Goal: Book appointment/travel/reservation

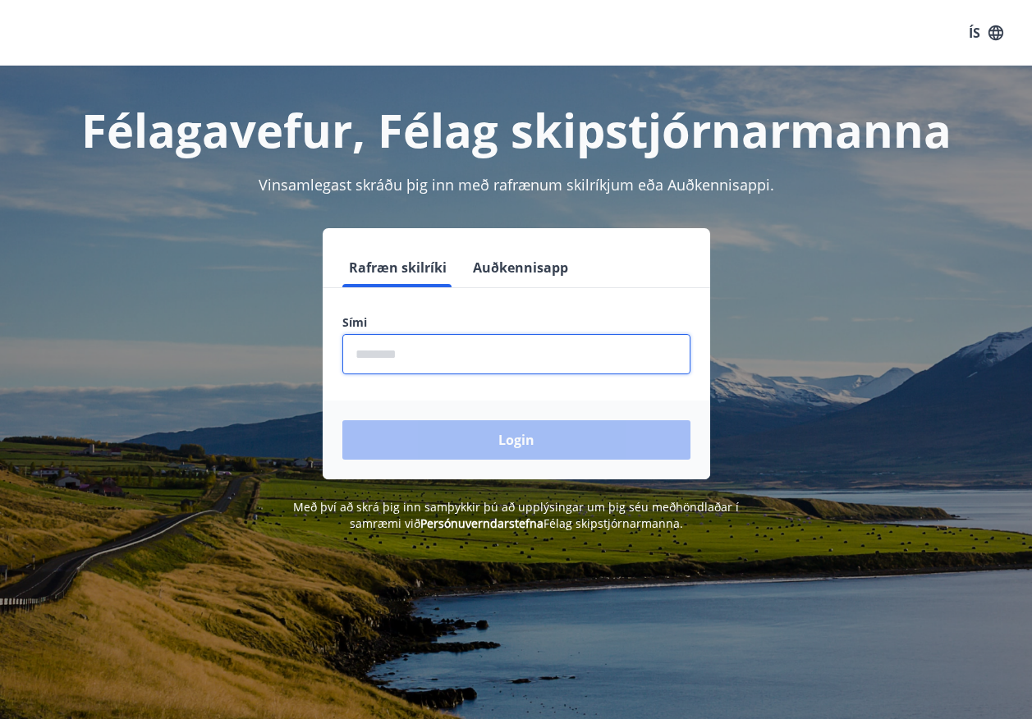
click at [422, 350] on input "phone" at bounding box center [516, 354] width 348 height 40
type input "********"
click at [342, 420] on button "Login" at bounding box center [516, 439] width 348 height 39
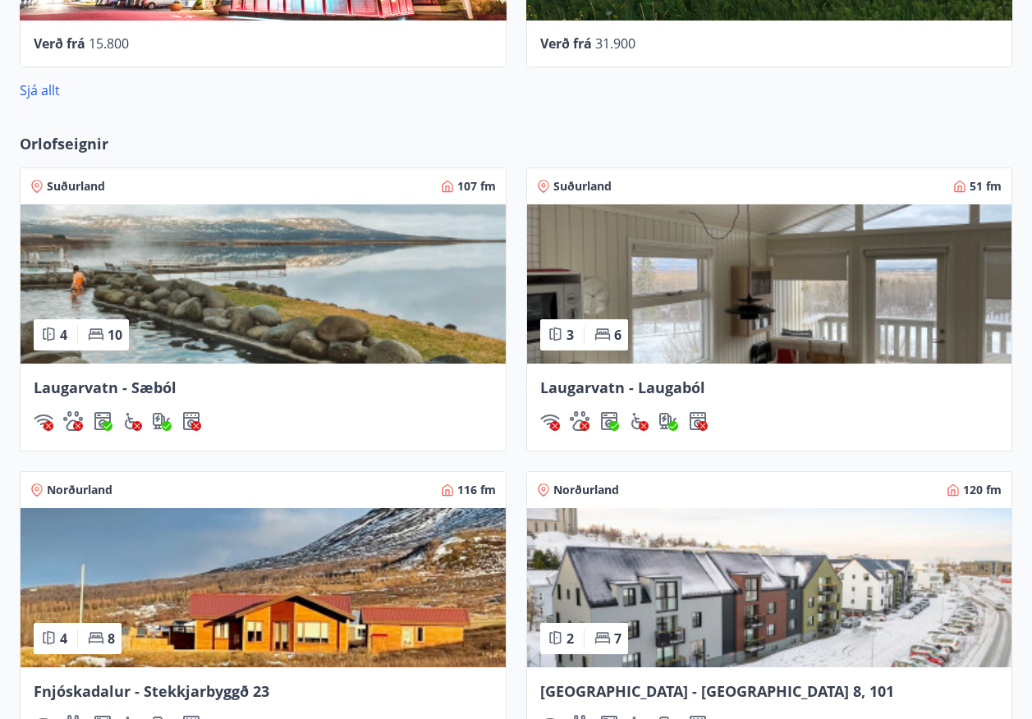
scroll to position [1045, 0]
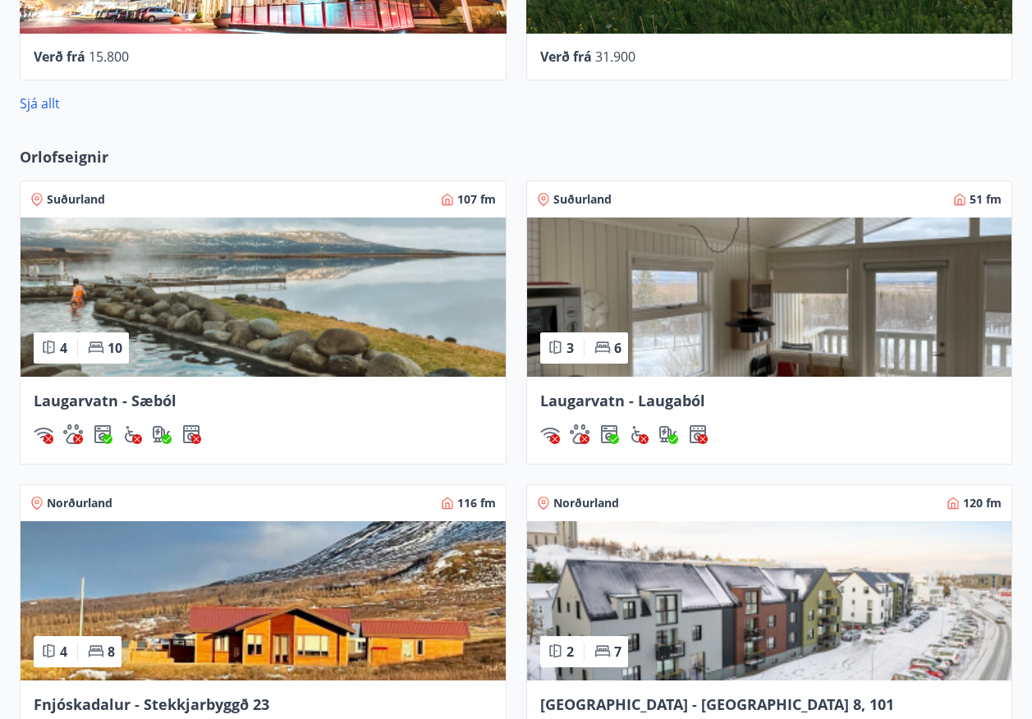
click at [591, 498] on span "Norðurland" at bounding box center [586, 503] width 66 height 16
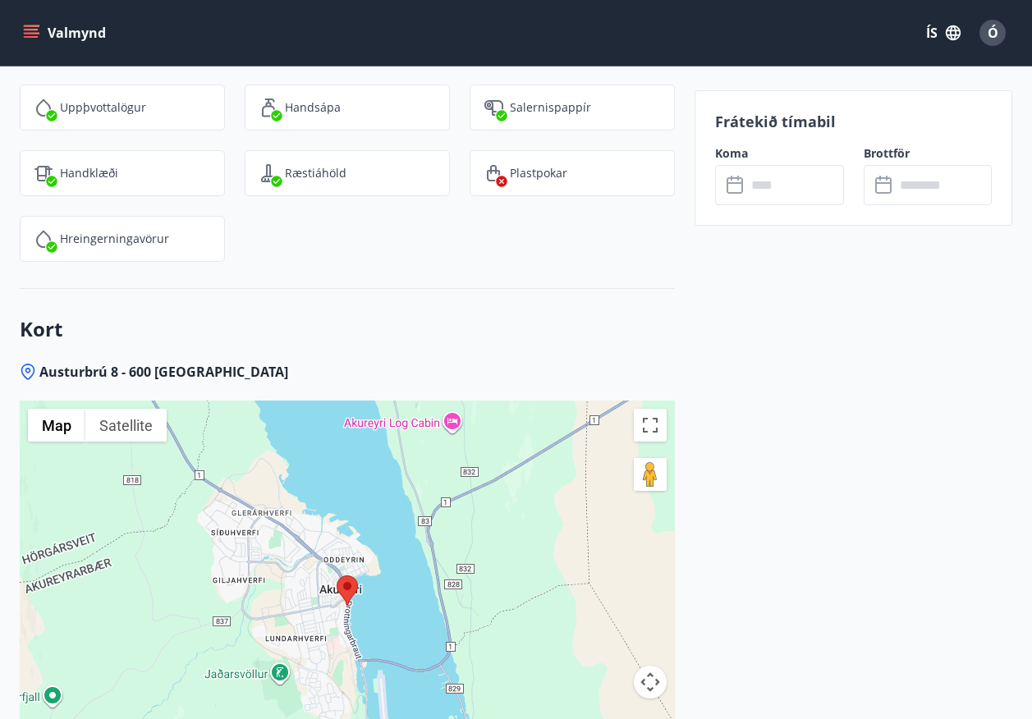
scroll to position [2461, 0]
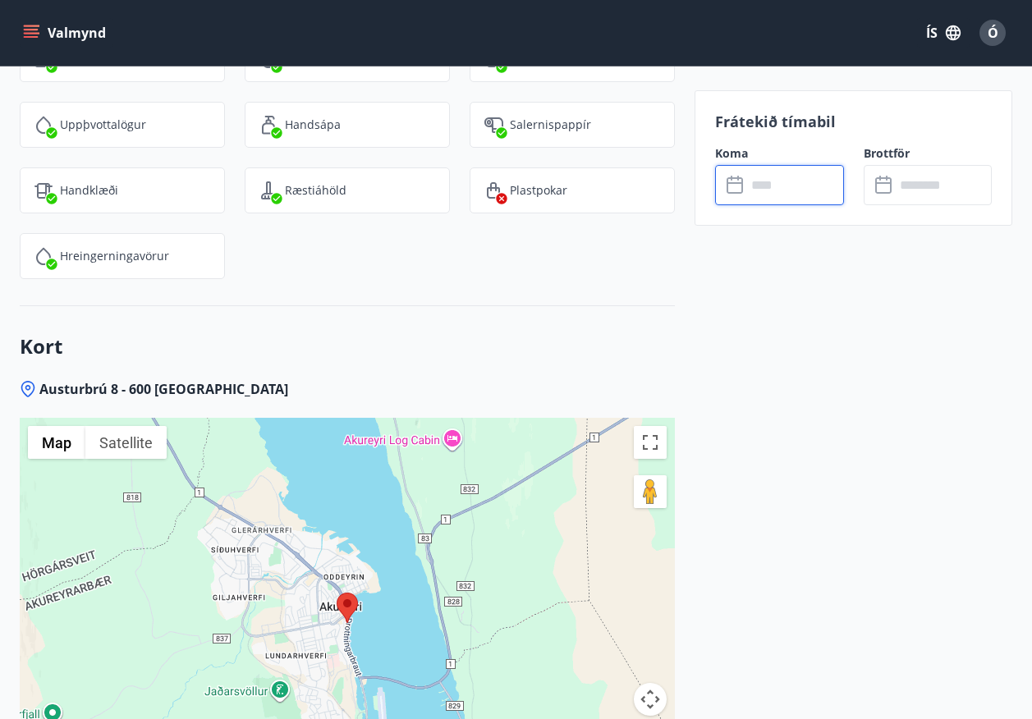
click at [780, 192] on input "text" at bounding box center [795, 185] width 98 height 40
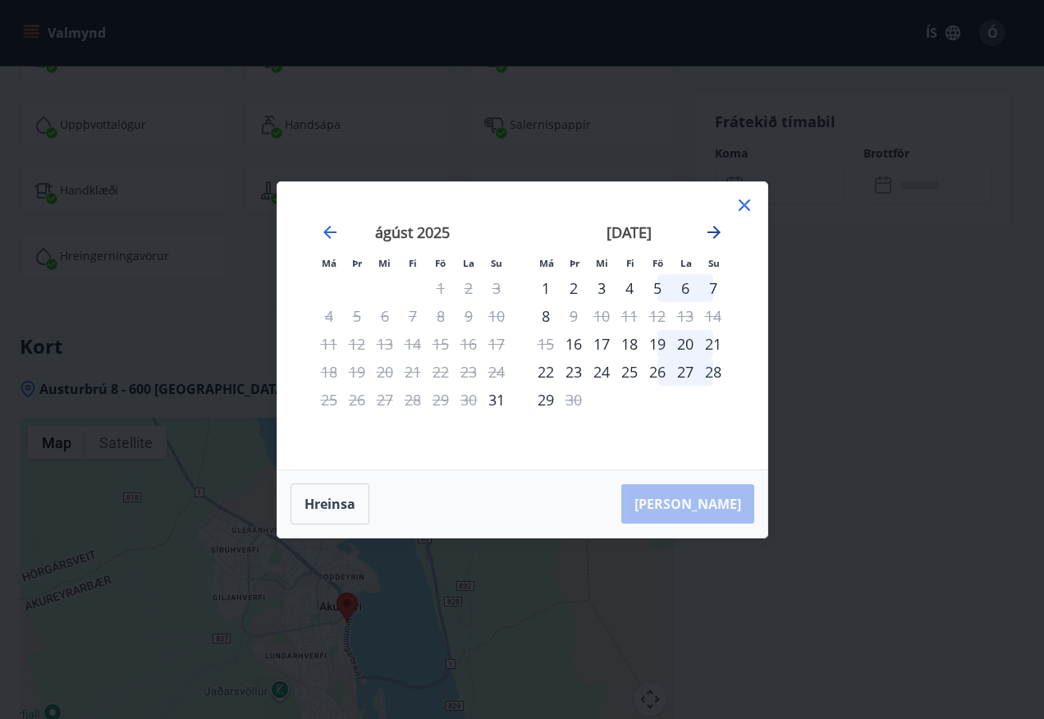
click at [716, 229] on icon "Move forward to switch to the next month." at bounding box center [714, 232] width 13 height 13
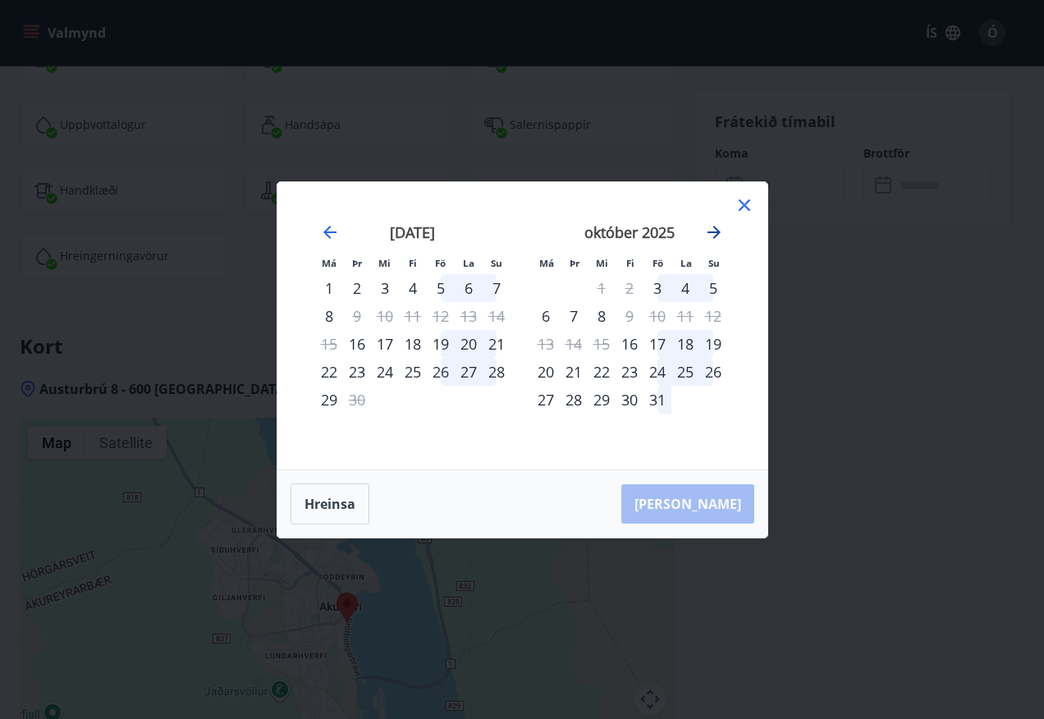
click at [716, 229] on icon "Move forward to switch to the next month." at bounding box center [714, 232] width 13 height 13
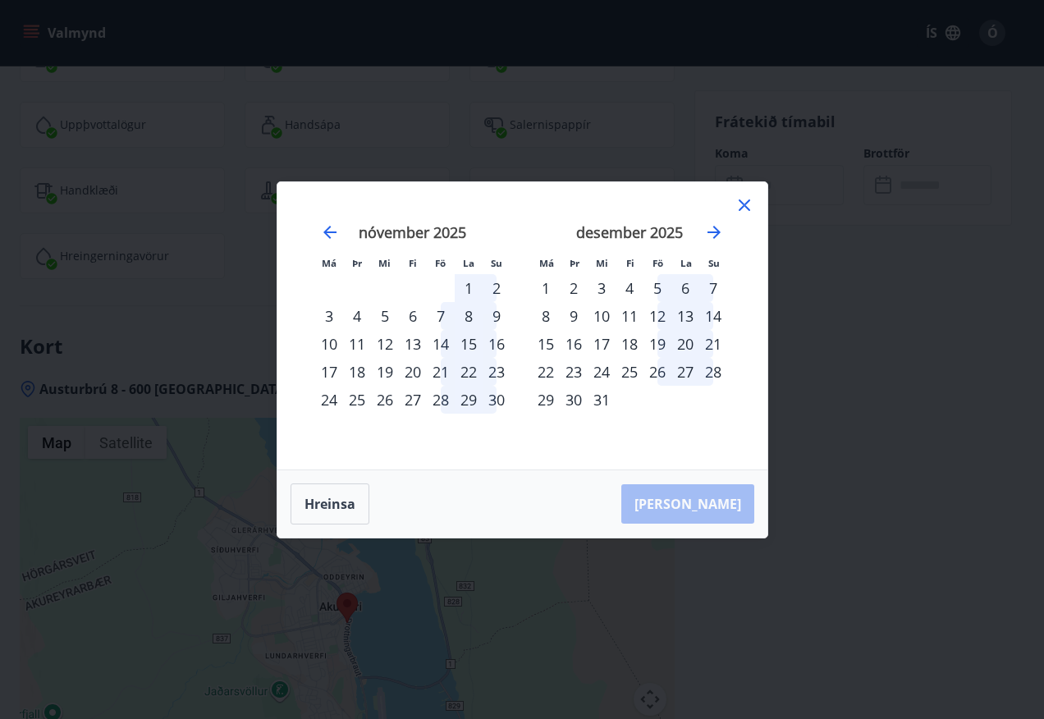
click at [657, 317] on div "12" at bounding box center [658, 316] width 28 height 28
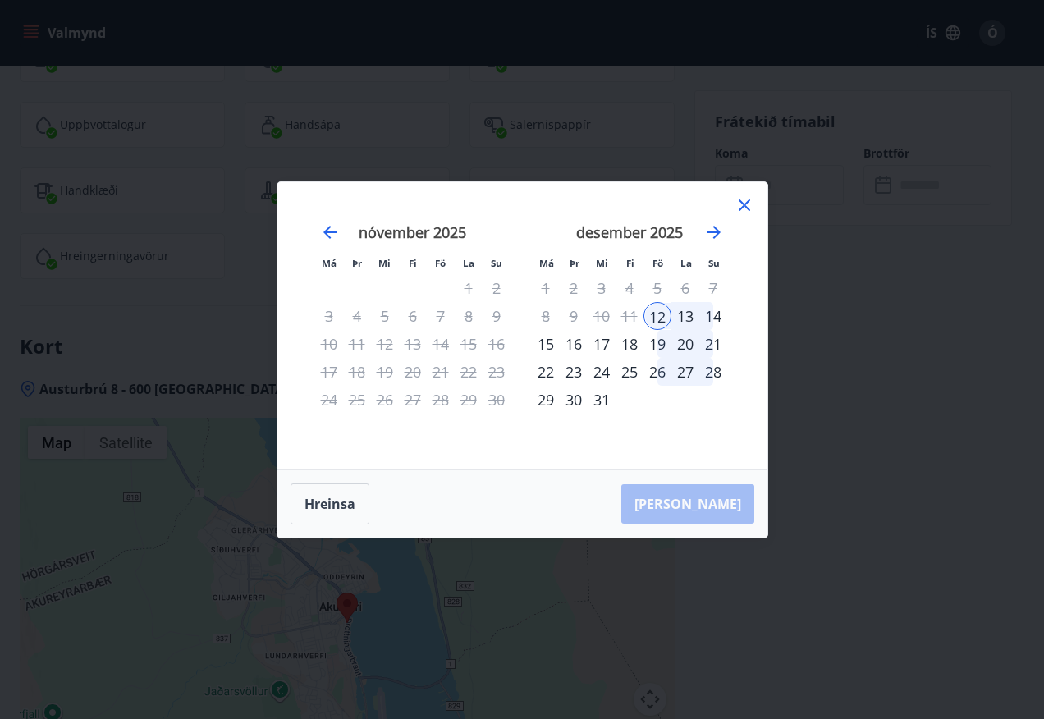
click at [719, 315] on div "14" at bounding box center [713, 316] width 28 height 28
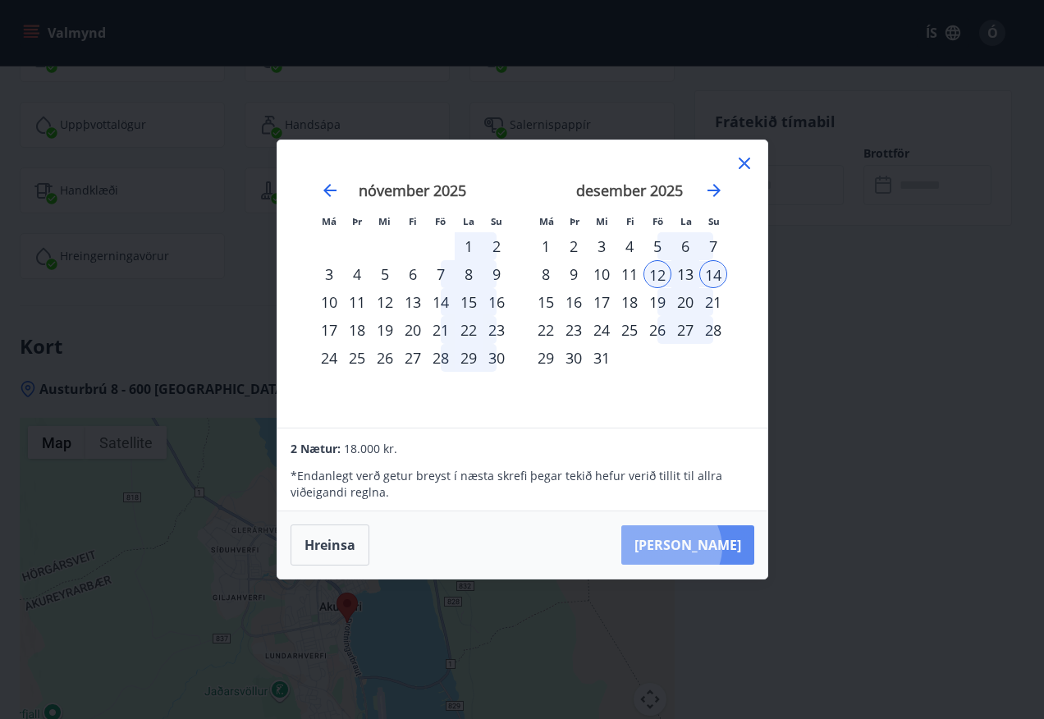
click at [721, 548] on button "[PERSON_NAME]" at bounding box center [687, 544] width 133 height 39
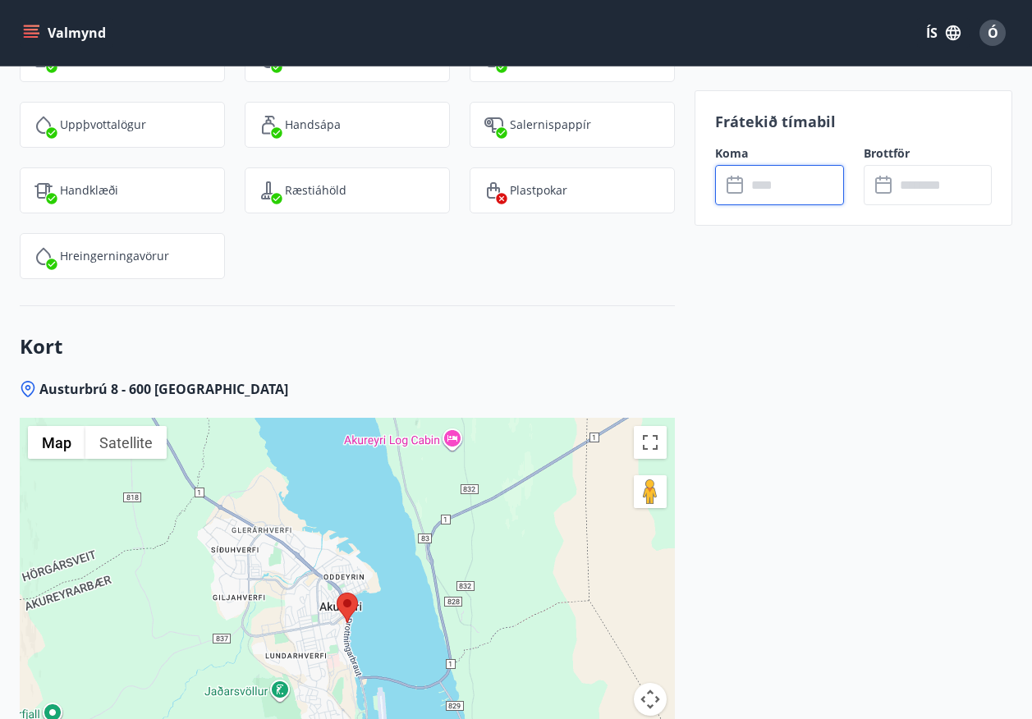
type input "******"
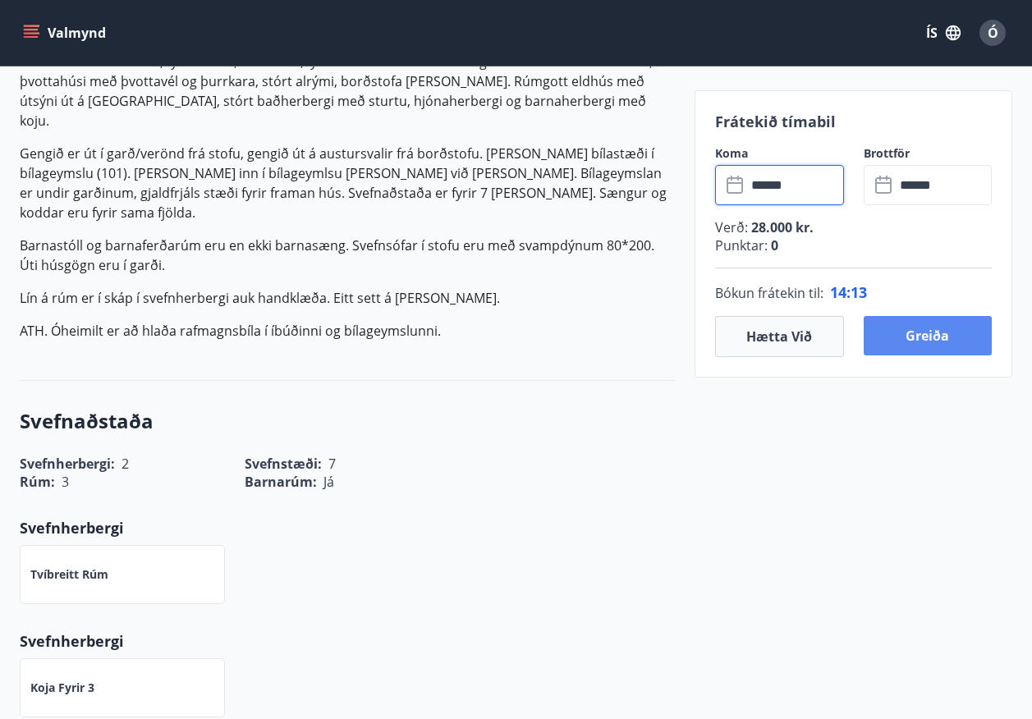
scroll to position [545, 0]
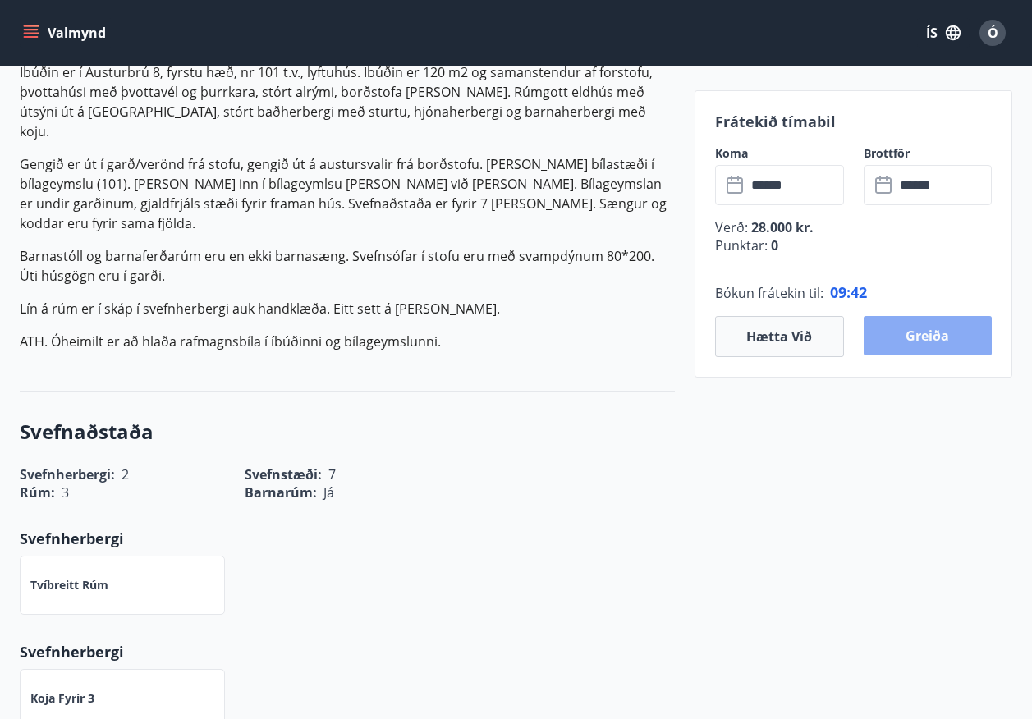
click at [937, 335] on button "Greiða" at bounding box center [928, 335] width 129 height 39
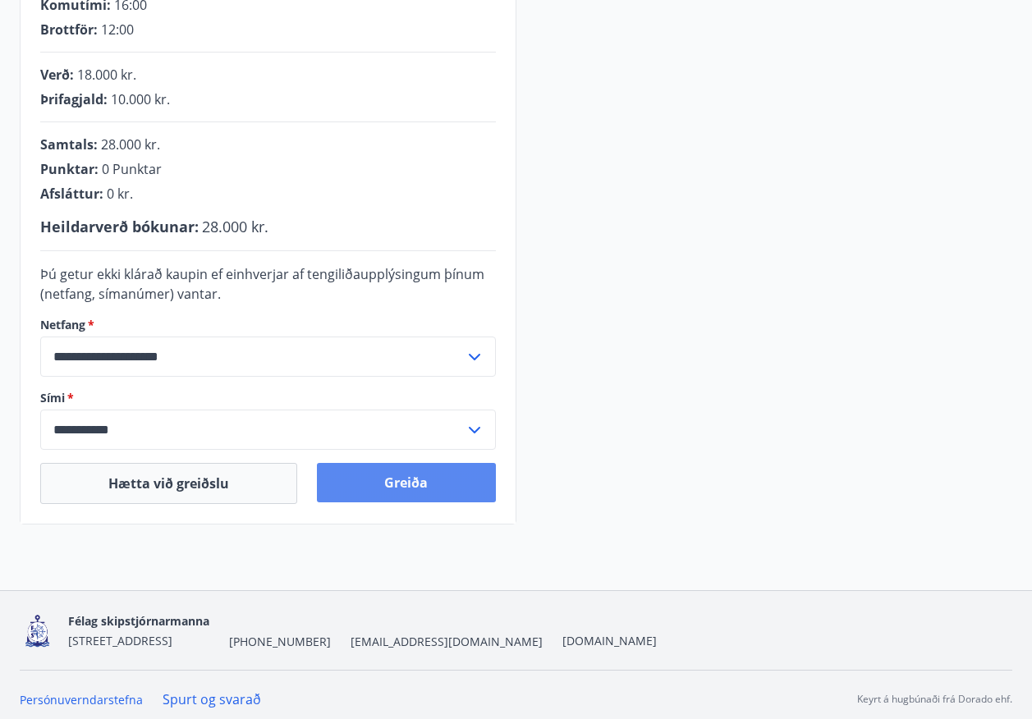
scroll to position [370, 0]
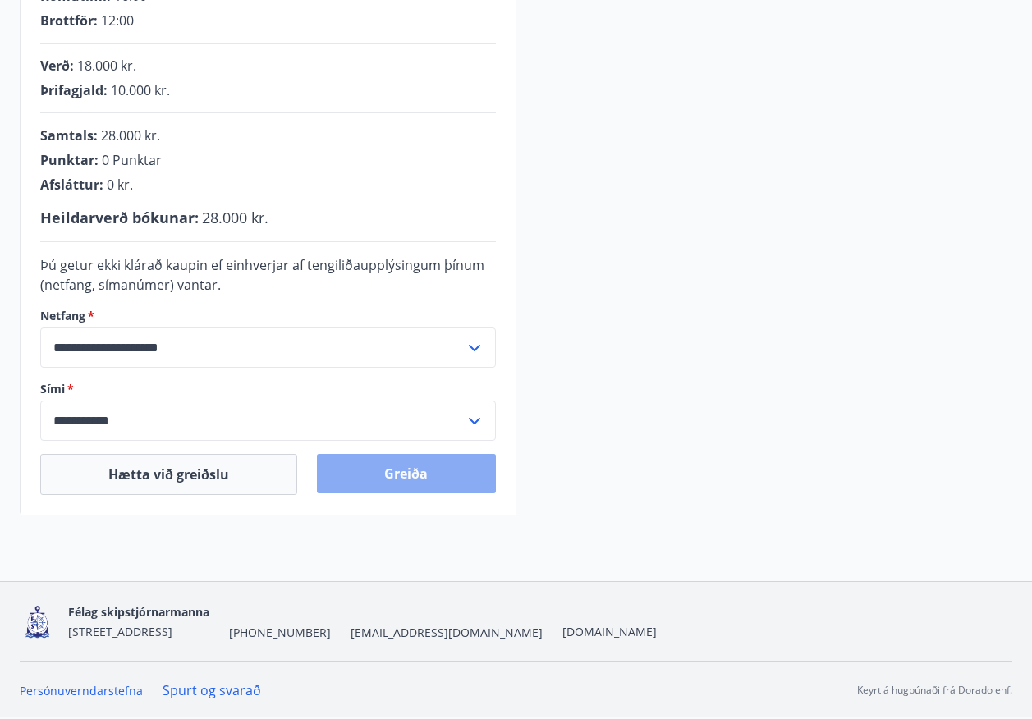
click at [399, 474] on button "Greiða" at bounding box center [406, 473] width 178 height 39
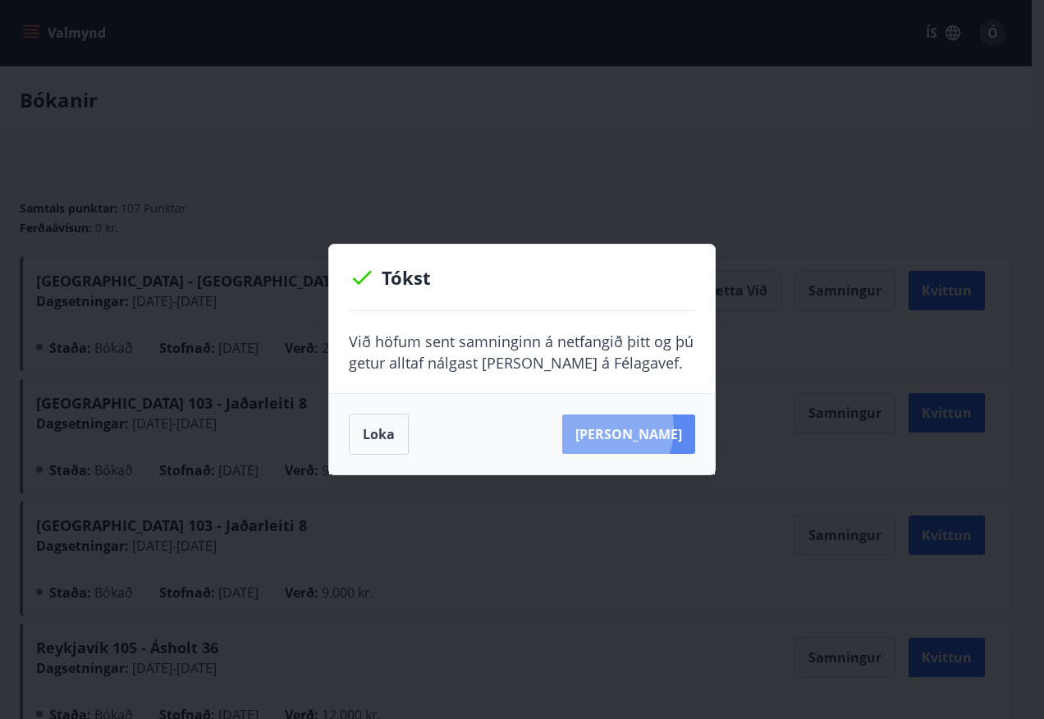
click at [624, 428] on button "Sjá samning" at bounding box center [628, 434] width 133 height 39
